Goal: Information Seeking & Learning: Learn about a topic

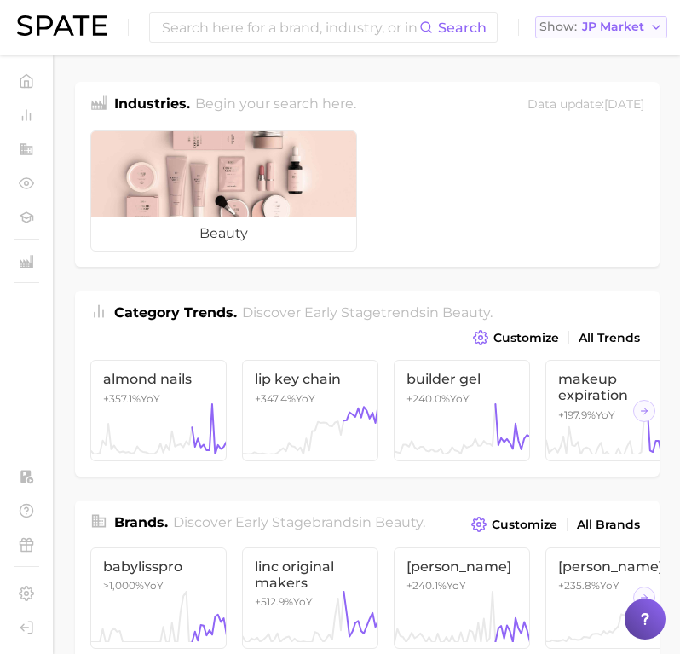
click at [602, 26] on span "JP Market" at bounding box center [613, 26] width 62 height 9
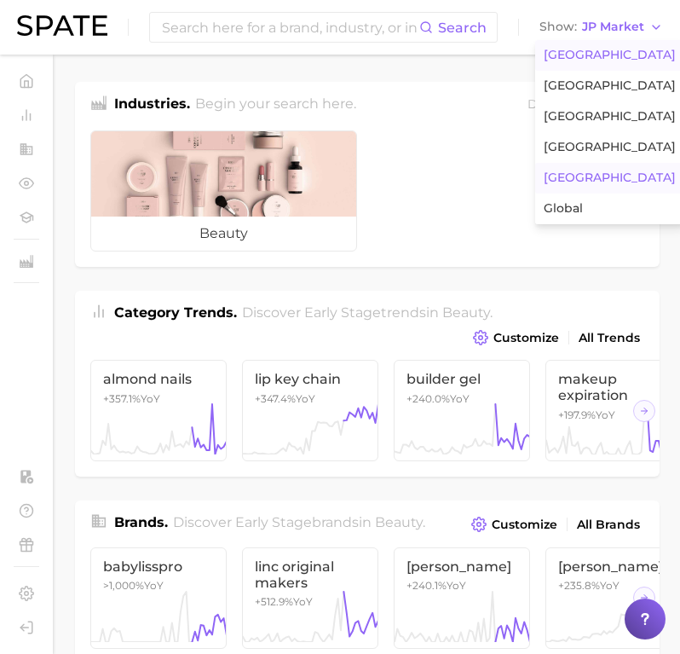
click at [592, 53] on span "United States" at bounding box center [610, 55] width 132 height 14
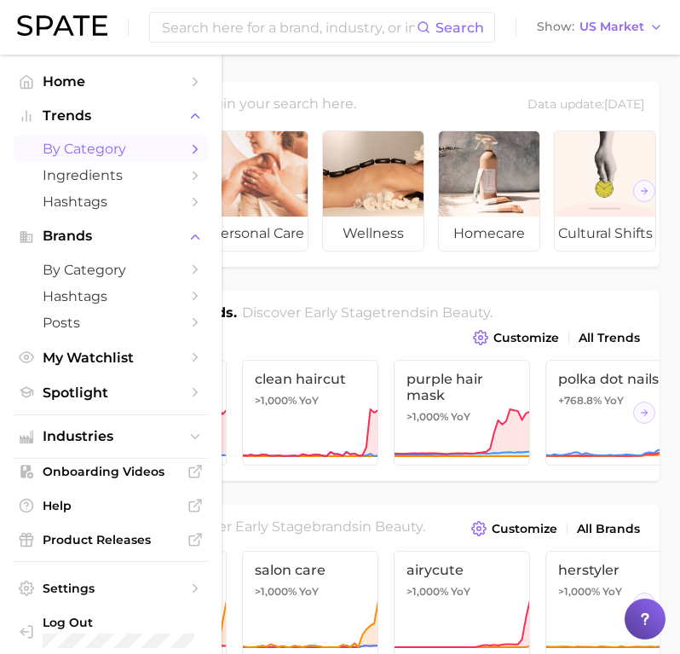
click at [101, 147] on span "by Category" at bounding box center [111, 149] width 136 height 16
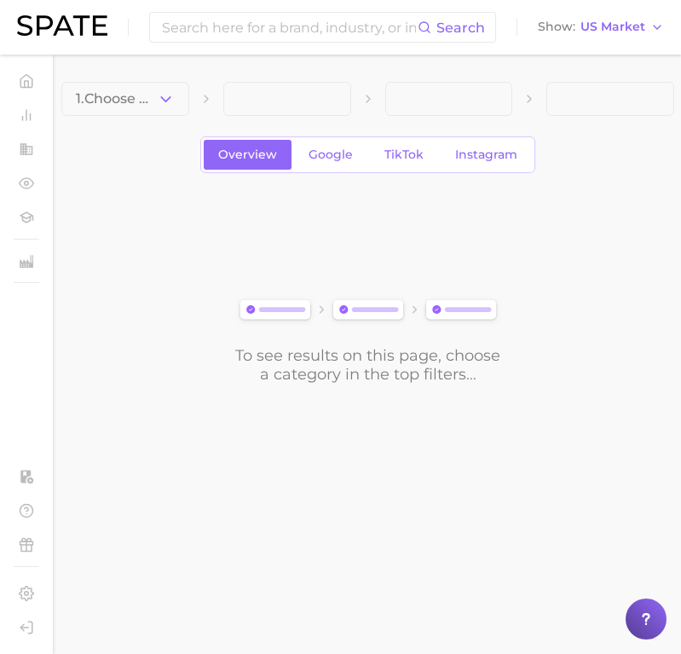
click at [366, 156] on div "Overview Google TikTok Instagram" at bounding box center [367, 154] width 335 height 37
click at [399, 158] on span "TikTok" at bounding box center [403, 154] width 39 height 14
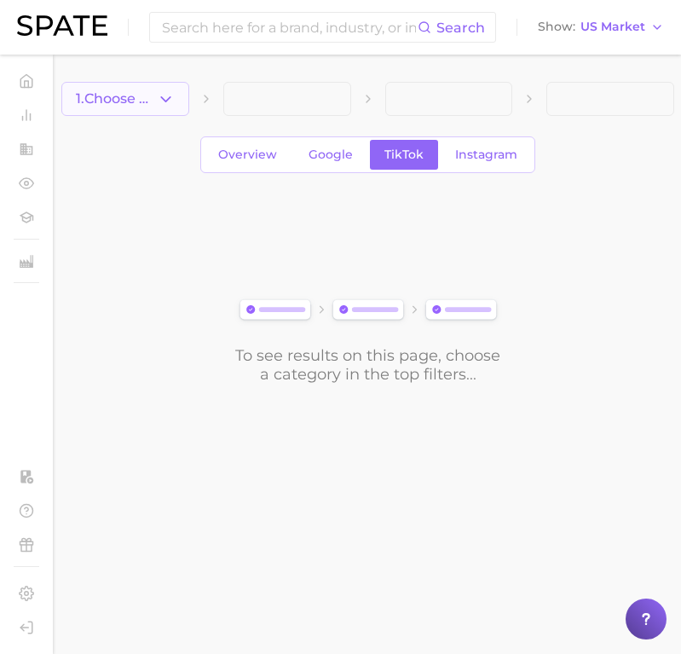
click at [167, 101] on icon "button" at bounding box center [166, 99] width 18 height 18
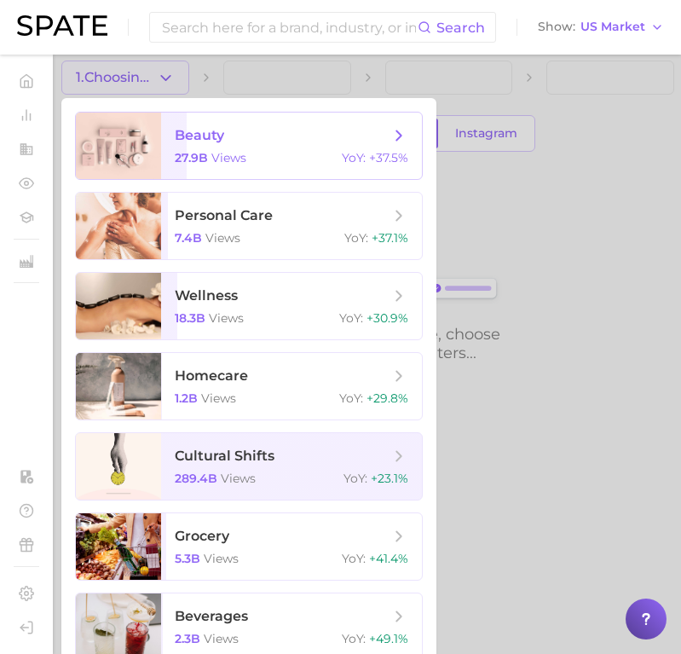
scroll to position [20, 0]
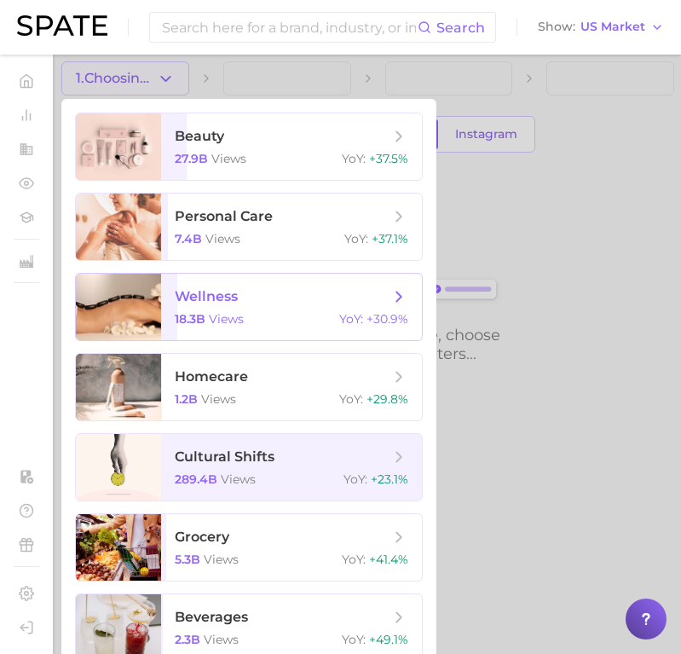
click at [222, 316] on span "views" at bounding box center [226, 318] width 35 height 15
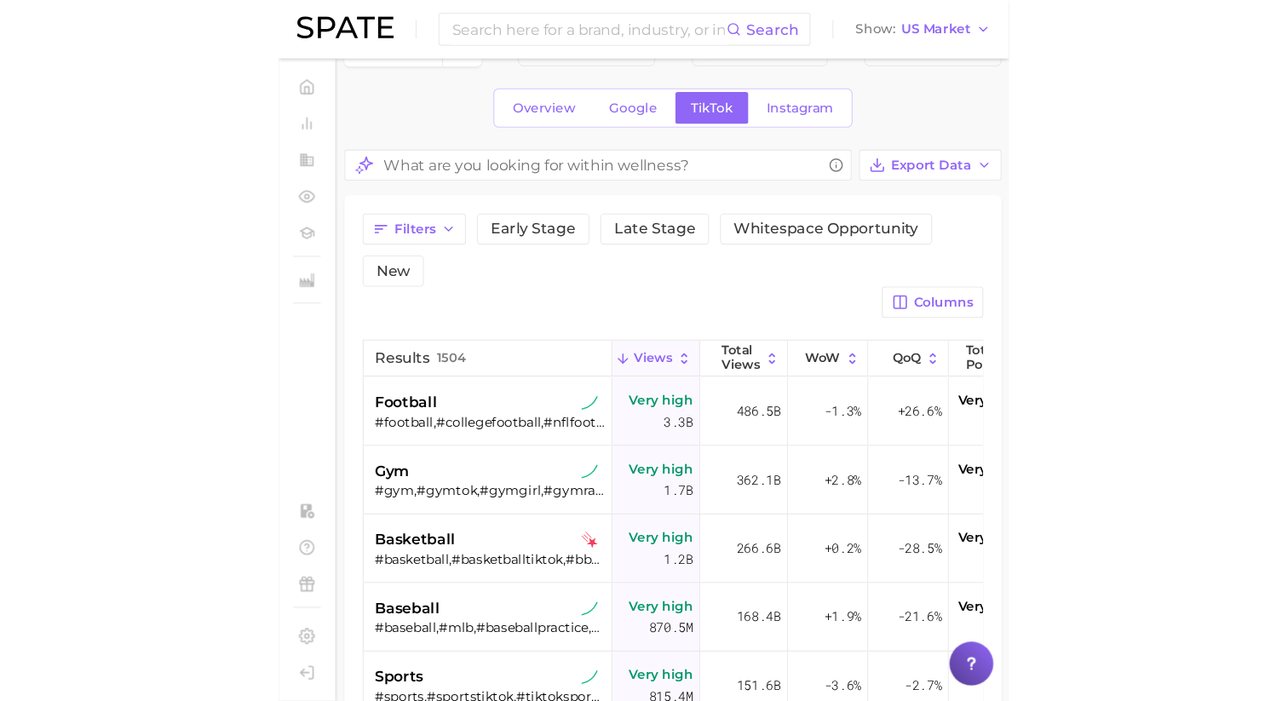
scroll to position [55, 0]
